Goal: Entertainment & Leisure: Participate in discussion

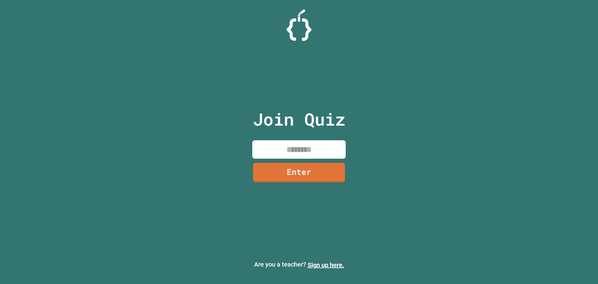
click at [321, 153] on input at bounding box center [298, 149] width 93 height 18
type input "********"
click at [301, 162] on link "Enter" at bounding box center [298, 172] width 93 height 20
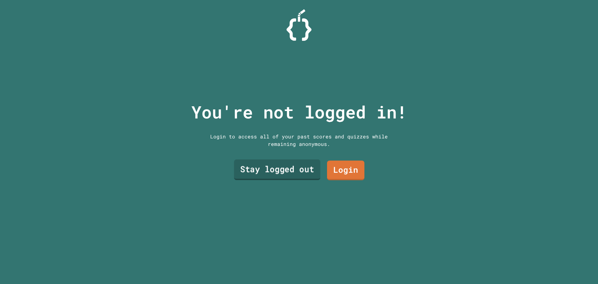
click at [277, 173] on link "Stay logged out" at bounding box center [277, 169] width 86 height 21
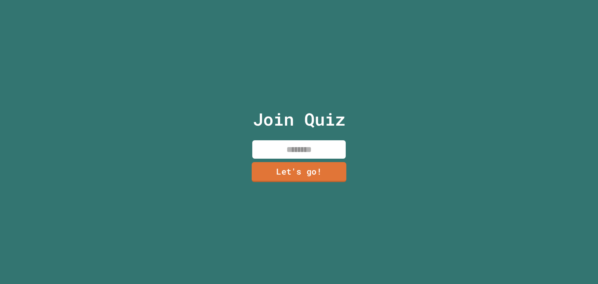
drag, startPoint x: 315, startPoint y: 147, endPoint x: 327, endPoint y: 146, distance: 12.2
click at [315, 145] on input at bounding box center [298, 149] width 93 height 18
type input "*********"
click at [299, 172] on link "Let's go!" at bounding box center [299, 171] width 88 height 21
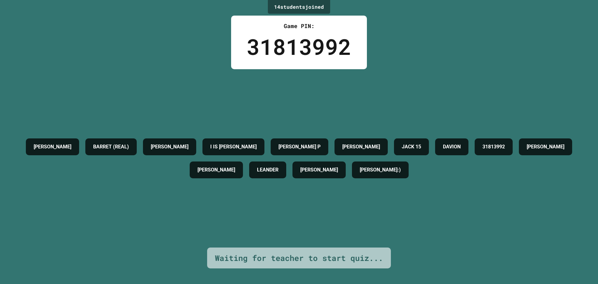
click at [276, 42] on div "31813992" at bounding box center [299, 46] width 105 height 33
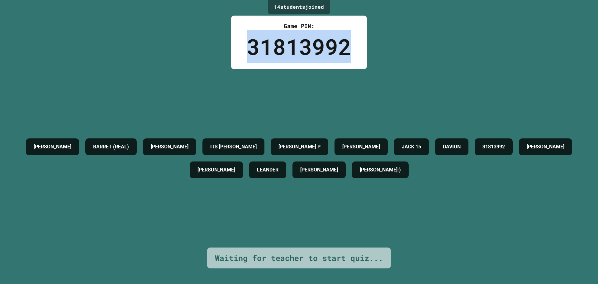
click at [276, 42] on div "31813992" at bounding box center [299, 46] width 105 height 33
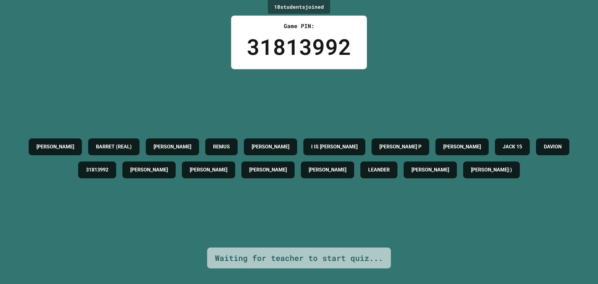
click at [295, 161] on div "[PERSON_NAME]" at bounding box center [267, 169] width 53 height 17
drag, startPoint x: 372, startPoint y: 190, endPoint x: 376, endPoint y: 184, distance: 7.5
click at [372, 181] on div "[PERSON_NAME] (REAL) [PERSON_NAME] [PERSON_NAME] IS [PERSON_NAME] P [PERSON_NAM…" at bounding box center [299, 158] width 567 height 46
click at [368, 172] on div "[PERSON_NAME] (REAL) [PERSON_NAME] [PERSON_NAME] IS [PERSON_NAME] P [PERSON_NAM…" at bounding box center [299, 158] width 567 height 46
click at [366, 169] on div "[PERSON_NAME] (REAL) [PERSON_NAME] [PERSON_NAME] IS [PERSON_NAME] P [PERSON_NAM…" at bounding box center [299, 158] width 567 height 46
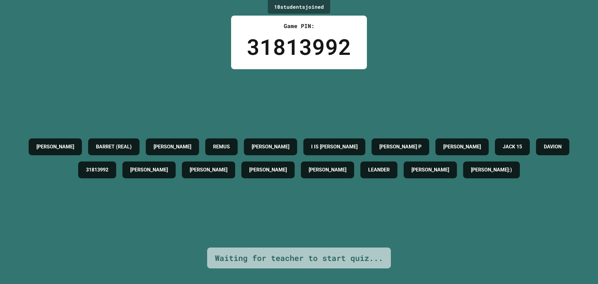
click at [365, 169] on div "[PERSON_NAME] (REAL) [PERSON_NAME] [PERSON_NAME] IS [PERSON_NAME] P [PERSON_NAM…" at bounding box center [299, 158] width 567 height 46
click at [366, 168] on div "[PERSON_NAME] (REAL) [PERSON_NAME] [PERSON_NAME] IS [PERSON_NAME] P [PERSON_NAM…" at bounding box center [299, 158] width 567 height 46
drag, startPoint x: 366, startPoint y: 165, endPoint x: 302, endPoint y: 160, distance: 64.1
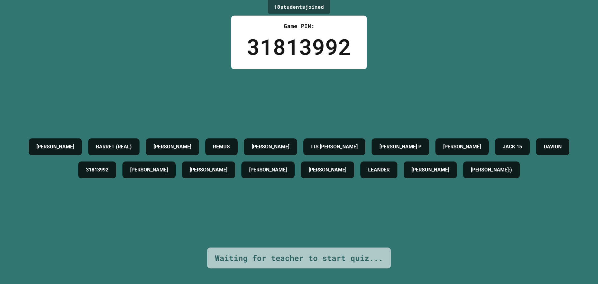
click at [227, 166] on h4 "[PERSON_NAME]" at bounding box center [209, 169] width 38 height 7
click at [108, 166] on h4 "31813992" at bounding box center [97, 169] width 22 height 7
click at [183, 176] on div "[PERSON_NAME] (REAL) [PERSON_NAME] [PERSON_NAME] IS [PERSON_NAME] P [PERSON_NAM…" at bounding box center [299, 158] width 567 height 46
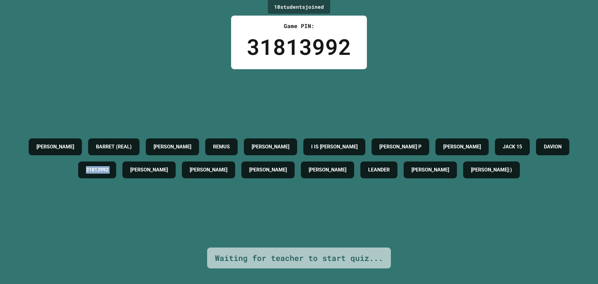
click at [188, 170] on div "[PERSON_NAME] (REAL) [PERSON_NAME] [PERSON_NAME] IS [PERSON_NAME] P [PERSON_NAM…" at bounding box center [299, 158] width 567 height 46
click at [168, 166] on h4 "[PERSON_NAME]" at bounding box center [149, 169] width 38 height 7
click at [191, 143] on h4 "[PERSON_NAME]" at bounding box center [173, 146] width 38 height 7
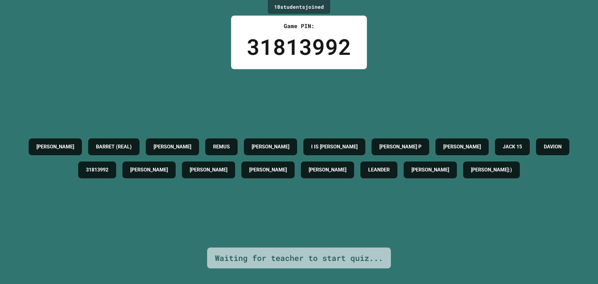
click at [235, 161] on div "[PERSON_NAME]" at bounding box center [208, 169] width 53 height 17
click at [74, 143] on h4 "[PERSON_NAME]" at bounding box center [55, 146] width 38 height 7
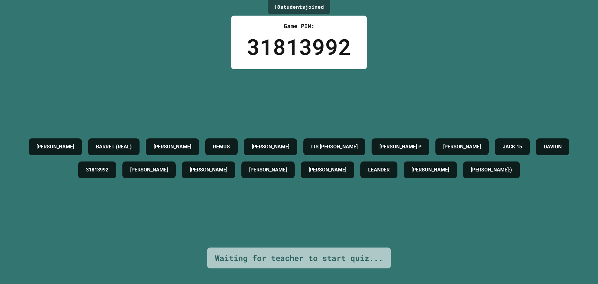
click at [74, 143] on h4 "[PERSON_NAME]" at bounding box center [55, 146] width 38 height 7
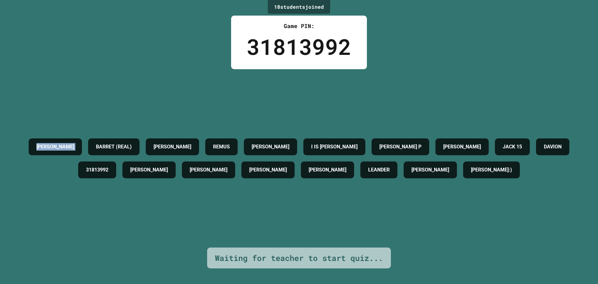
click at [74, 143] on h4 "[PERSON_NAME]" at bounding box center [55, 146] width 38 height 7
drag, startPoint x: 226, startPoint y: 209, endPoint x: 216, endPoint y: 214, distance: 11.3
click at [219, 212] on div "[PERSON_NAME] (REAL) [PERSON_NAME] [PERSON_NAME] IS [PERSON_NAME] P [PERSON_NAM…" at bounding box center [299, 158] width 567 height 178
drag, startPoint x: 321, startPoint y: 52, endPoint x: 317, endPoint y: 51, distance: 4.3
click at [320, 51] on div "31813992" at bounding box center [299, 46] width 105 height 33
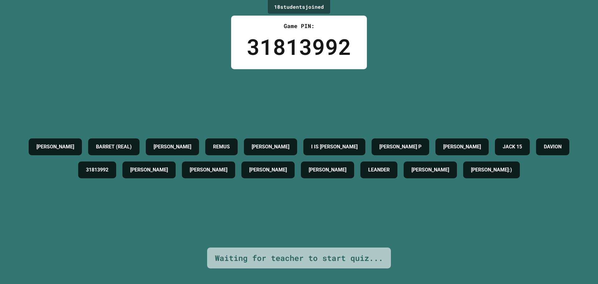
click at [291, 47] on div "31813992" at bounding box center [299, 46] width 105 height 33
click at [221, 42] on div "18 student s joined Game PIN: 31813992 [PERSON_NAME] (REAL) [PERSON_NAME] [PERS…" at bounding box center [299, 142] width 598 height 284
drag, startPoint x: 328, startPoint y: 3, endPoint x: 209, endPoint y: 4, distance: 119.3
click at [209, 4] on div "18 student s joined Game PIN: 31813992 [PERSON_NAME] (REAL) [PERSON_NAME] [PERS…" at bounding box center [299, 142] width 598 height 284
click at [208, 5] on div "18 student s joined Game PIN: 31813992 [PERSON_NAME] (REAL) [PERSON_NAME] [PERS…" at bounding box center [299, 142] width 598 height 284
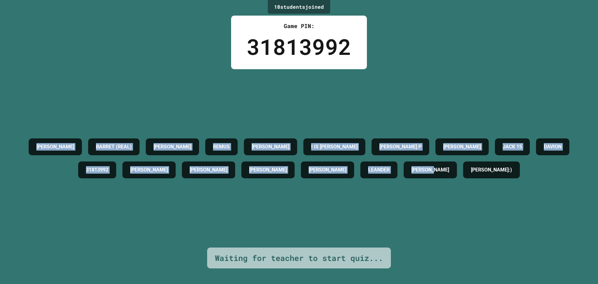
drag, startPoint x: 9, startPoint y: 114, endPoint x: 595, endPoint y: 185, distance: 590.4
click at [598, 177] on div "18 student s joined Game PIN: 31813992 [PERSON_NAME] (REAL) [PERSON_NAME] [PERS…" at bounding box center [299, 142] width 598 height 284
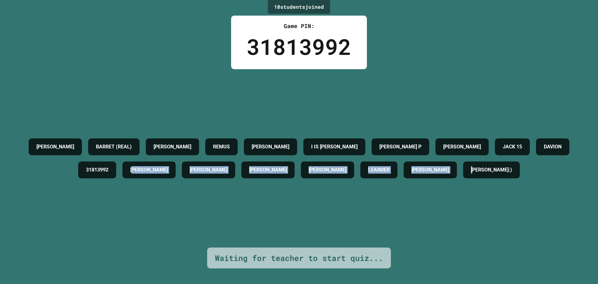
click at [216, 162] on div "[PERSON_NAME] (REAL) [PERSON_NAME] [PERSON_NAME] IS [PERSON_NAME] P [PERSON_NAM…" at bounding box center [299, 158] width 567 height 46
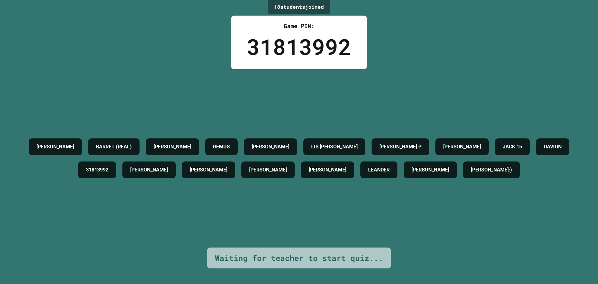
click at [336, 176] on div "[PERSON_NAME] (REAL) [PERSON_NAME] [PERSON_NAME] IS [PERSON_NAME] P [PERSON_NAM…" at bounding box center [299, 158] width 567 height 46
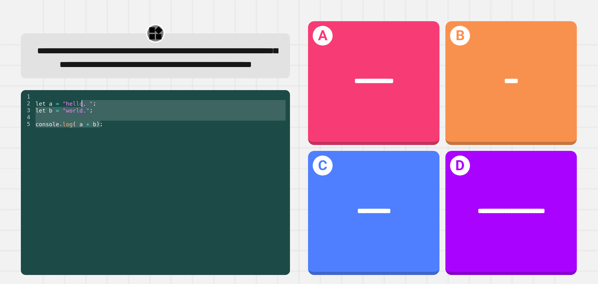
drag, startPoint x: 113, startPoint y: 135, endPoint x: 77, endPoint y: 117, distance: 40.5
click at [77, 117] on div "let a = "hello, " ; let b = "world." ; console . log ( a + b ) ;" at bounding box center [160, 172] width 253 height 158
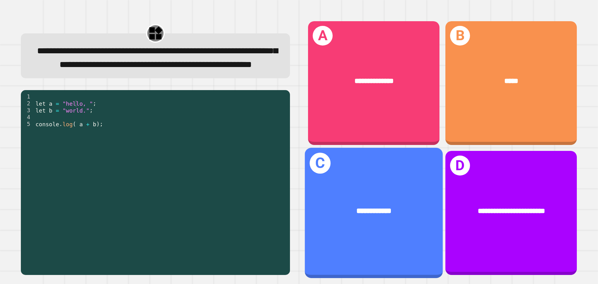
click at [359, 211] on div "**********" at bounding box center [374, 211] width 138 height 42
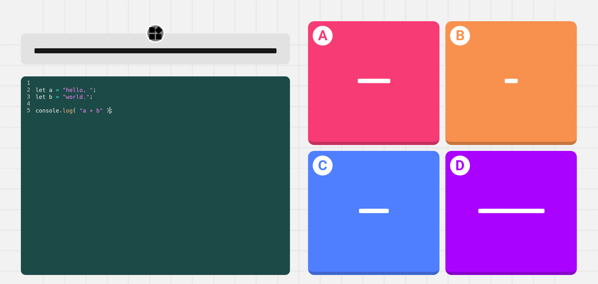
drag, startPoint x: 128, startPoint y: 132, endPoint x: 121, endPoint y: 141, distance: 10.8
click at [121, 141] on div "let a = "hello, " ; let b = "world." ; console . log ( "a + b" ) ;" at bounding box center [160, 164] width 253 height 171
drag, startPoint x: 118, startPoint y: 148, endPoint x: 99, endPoint y: 136, distance: 22.2
click at [117, 148] on div "let a = "hello, " ; let b = "world." ; console . log ( "a + b" ) ;" at bounding box center [160, 164] width 253 height 171
click at [492, 44] on div "B *****" at bounding box center [510, 83] width 131 height 124
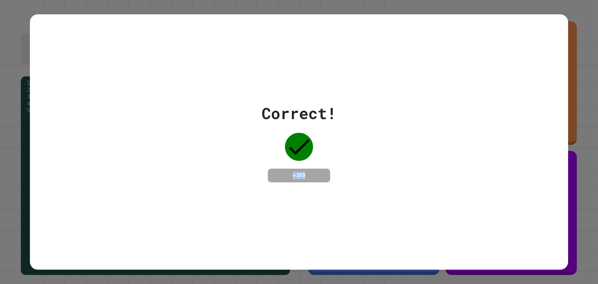
drag, startPoint x: 322, startPoint y: 172, endPoint x: 261, endPoint y: 164, distance: 61.5
click at [262, 164] on div "Correct! + 515" at bounding box center [299, 142] width 75 height 81
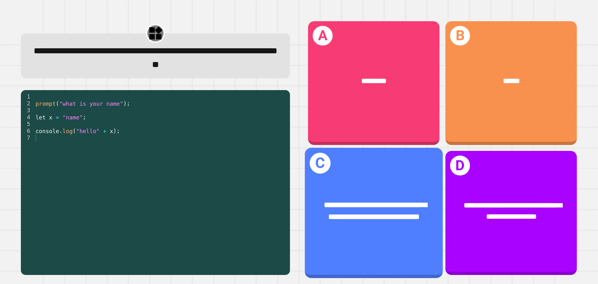
click at [349, 51] on div "A *********" at bounding box center [373, 83] width 131 height 124
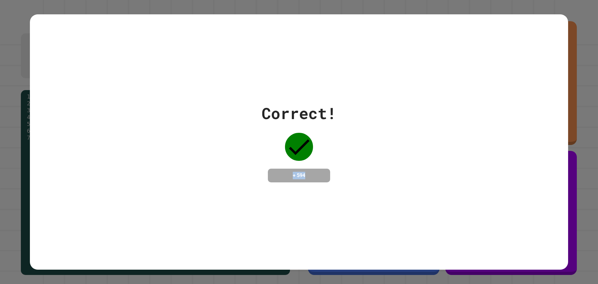
drag, startPoint x: 330, startPoint y: 194, endPoint x: 249, endPoint y: 175, distance: 83.4
click at [249, 175] on div "Correct! + 594" at bounding box center [299, 141] width 538 height 255
click at [249, 175] on div "Correct! + 594" at bounding box center [299, 142] width 538 height 81
drag, startPoint x: 308, startPoint y: 218, endPoint x: 308, endPoint y: 214, distance: 4.0
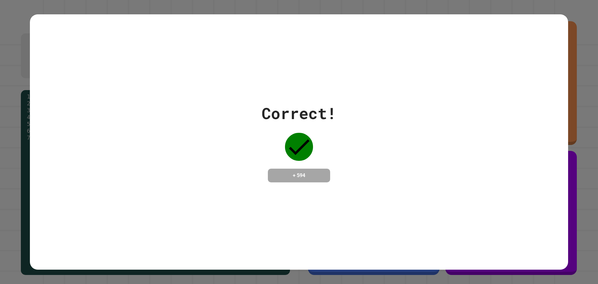
click at [308, 214] on div "Correct! + 594" at bounding box center [299, 141] width 538 height 255
click at [300, 191] on div "Correct! + 594" at bounding box center [299, 141] width 538 height 255
click at [302, 173] on h4 "+ 594" at bounding box center [299, 175] width 50 height 7
click at [306, 172] on h4 "+ 594" at bounding box center [299, 175] width 50 height 7
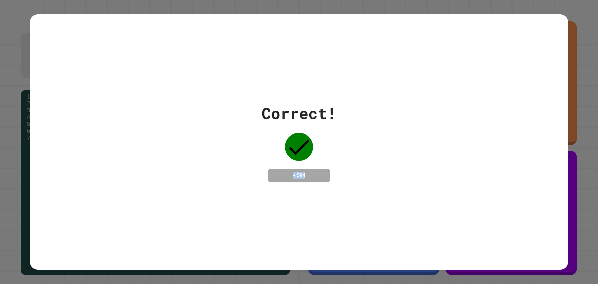
click at [306, 172] on h4 "+ 594" at bounding box center [299, 175] width 50 height 7
drag, startPoint x: 341, startPoint y: 176, endPoint x: 340, endPoint y: 179, distance: 3.3
click at [341, 176] on div "Correct! + 594" at bounding box center [299, 142] width 538 height 81
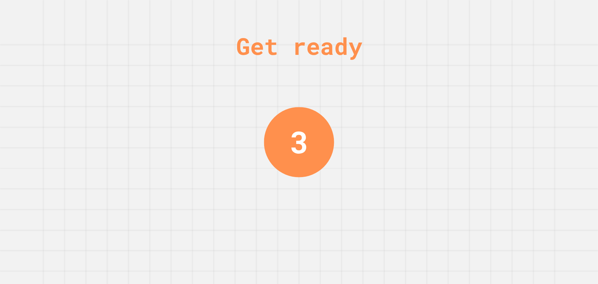
drag, startPoint x: 241, startPoint y: 184, endPoint x: 239, endPoint y: 206, distance: 22.5
click at [241, 184] on div "Get ready 3" at bounding box center [299, 142] width 598 height 284
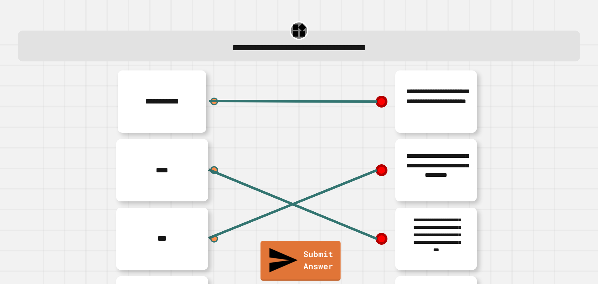
scroll to position [68, 0]
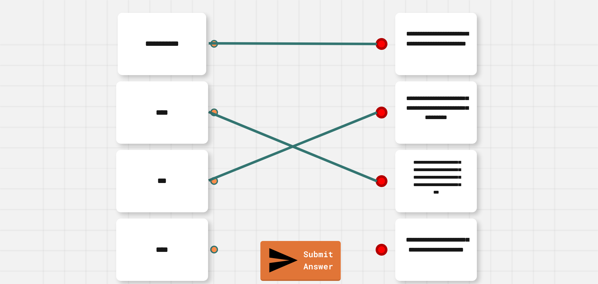
click at [212, 234] on div "****" at bounding box center [205, 249] width 187 height 69
drag, startPoint x: 202, startPoint y: 239, endPoint x: 273, endPoint y: 239, distance: 71.3
click at [273, 239] on div "****" at bounding box center [205, 249] width 187 height 69
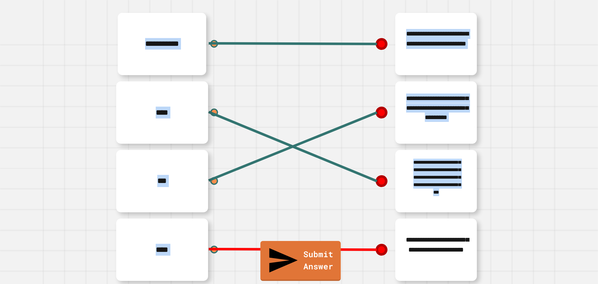
click at [377, 241] on div "**********" at bounding box center [299, 147] width 574 height 274
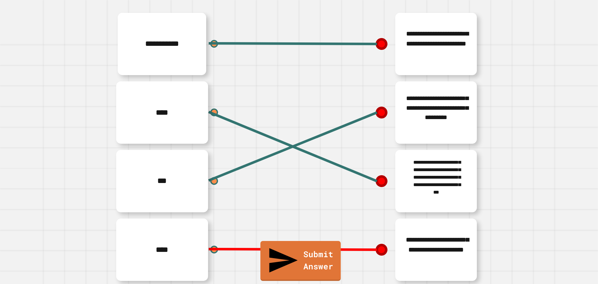
click at [377, 249] on line at bounding box center [293, 249] width 168 height 1
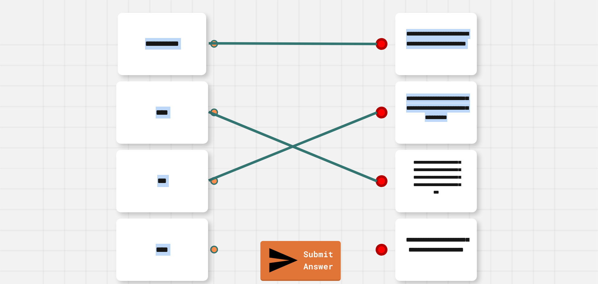
drag, startPoint x: 372, startPoint y: 34, endPoint x: 383, endPoint y: 100, distance: 67.0
click at [356, 183] on div "**********" at bounding box center [299, 147] width 574 height 274
click at [377, 37] on icon at bounding box center [381, 43] width 13 height 13
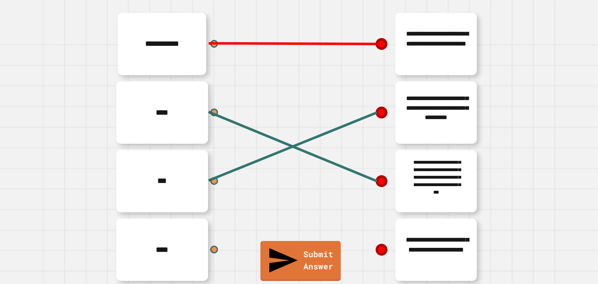
click at [376, 43] on line at bounding box center [293, 43] width 168 height 1
click at [205, 34] on div "**********" at bounding box center [205, 44] width 187 height 69
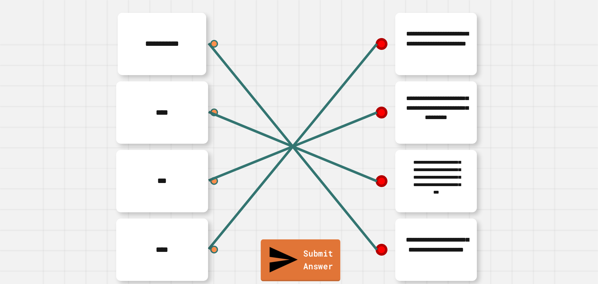
click at [313, 272] on link "Submit Answer" at bounding box center [301, 260] width 80 height 42
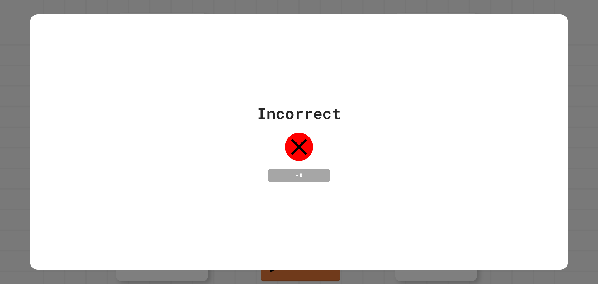
click at [458, 90] on div "Incorrect + 0" at bounding box center [299, 141] width 538 height 255
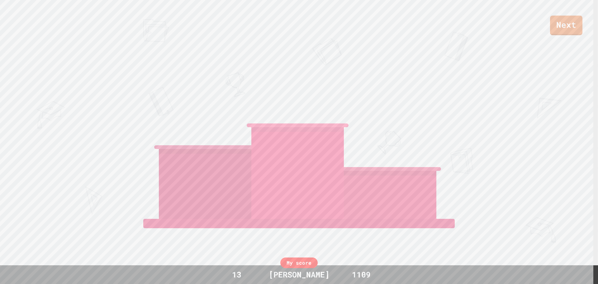
click at [491, 186] on div "Next [PERSON_NAME] P [PERSON_NAME]:) View leaderboard" at bounding box center [299, 142] width 598 height 284
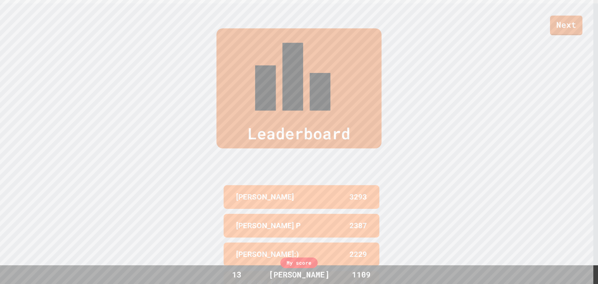
scroll to position [286, 0]
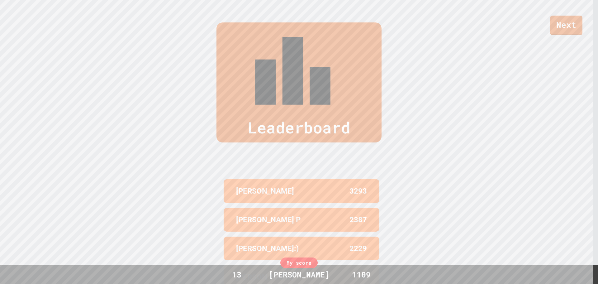
click at [317, 271] on div "2198" at bounding box center [333, 276] width 65 height 11
click at [279, 164] on div "[PERSON_NAME] F 3293 [PERSON_NAME] P 2387 [PERSON_NAME]:) 2229 [PERSON_NAME] 21…" at bounding box center [299, 248] width 156 height 168
click at [262, 185] on p "[PERSON_NAME]" at bounding box center [265, 190] width 58 height 11
drag, startPoint x: 273, startPoint y: 139, endPoint x: 273, endPoint y: 136, distance: 3.4
click at [273, 214] on div "[PERSON_NAME] P" at bounding box center [268, 219] width 65 height 11
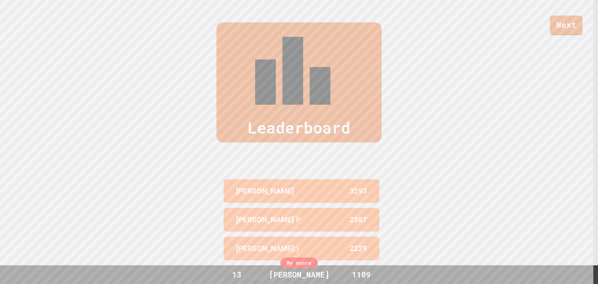
drag, startPoint x: 287, startPoint y: 162, endPoint x: 298, endPoint y: 167, distance: 12.0
click at [298, 177] on div "[PERSON_NAME] F 3293 [PERSON_NAME] P 2387 [PERSON_NAME]:) 2229 [PERSON_NAME] 21…" at bounding box center [299, 248] width 156 height 143
click at [305, 265] on div "[PERSON_NAME] 2198" at bounding box center [302, 277] width 156 height 24
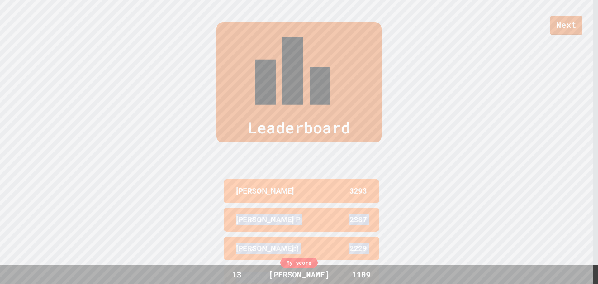
drag, startPoint x: 215, startPoint y: 186, endPoint x: 215, endPoint y: 153, distance: 33.3
click at [215, 153] on div "Leaderboard [PERSON_NAME] 3293 [PERSON_NAME] P 2387 [PERSON_NAME]:) 2229 [PERSO…" at bounding box center [299, 171] width 598 height 347
click at [236, 271] on p "[PERSON_NAME]" at bounding box center [265, 276] width 58 height 11
